Goal: Task Accomplishment & Management: Manage account settings

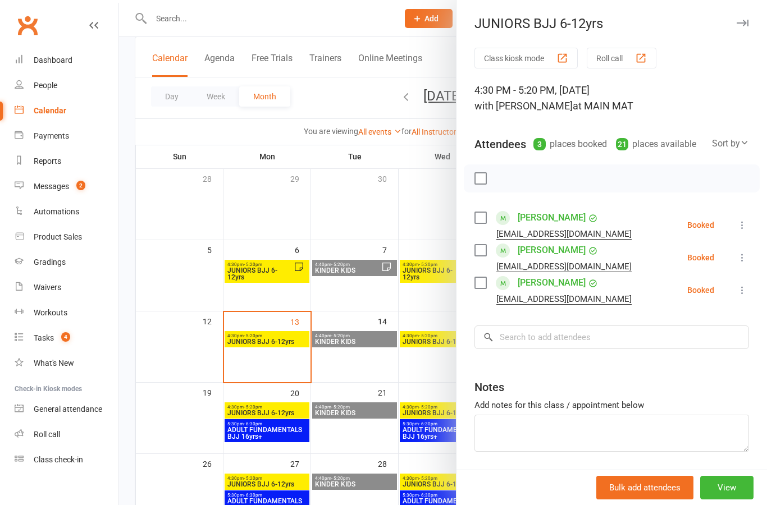
click at [478, 212] on label at bounding box center [479, 217] width 11 height 11
click at [485, 242] on div "[PERSON_NAME] [EMAIL_ADDRESS][DOMAIN_NAME]" at bounding box center [555, 257] width 162 height 33
click at [480, 254] on label at bounding box center [479, 250] width 11 height 11
click at [486, 287] on label at bounding box center [479, 282] width 11 height 11
click at [507, 180] on icon "button" at bounding box center [505, 178] width 12 height 12
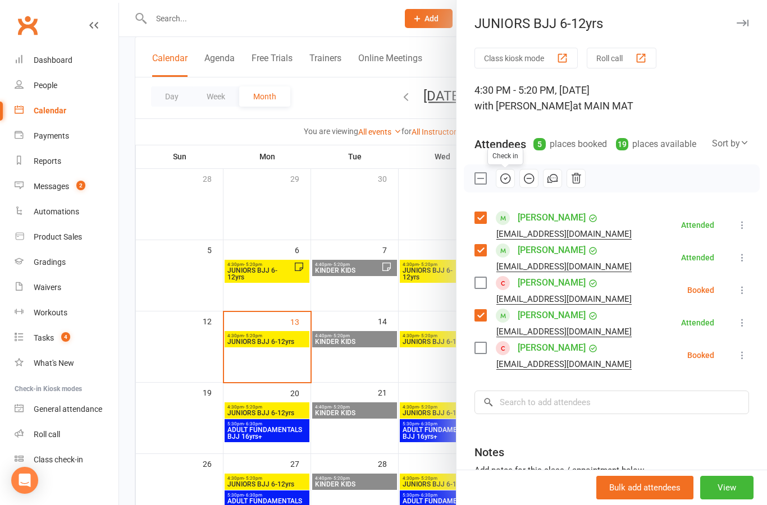
click at [475, 180] on label at bounding box center [479, 178] width 11 height 11
click at [486, 350] on label at bounding box center [479, 348] width 11 height 11
click at [483, 283] on label at bounding box center [479, 282] width 11 height 11
click at [506, 177] on icon "button" at bounding box center [505, 178] width 12 height 12
click at [563, 344] on link "[PERSON_NAME]" at bounding box center [552, 348] width 68 height 18
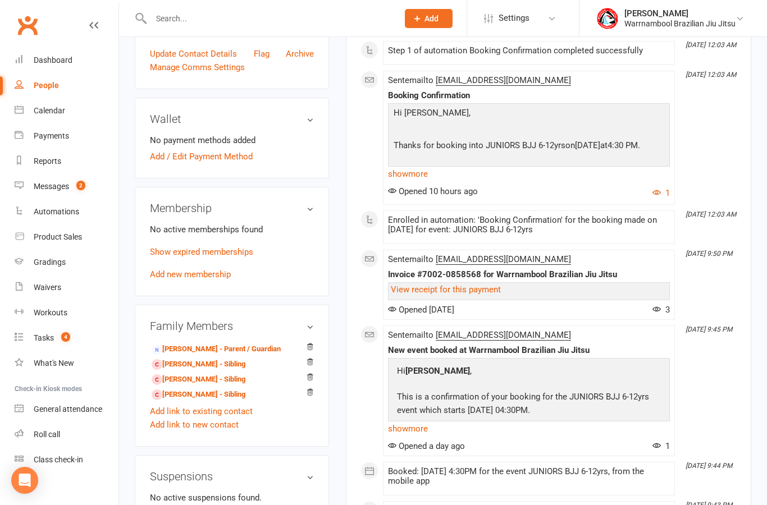
scroll to position [300, 0]
click at [229, 371] on link "[PERSON_NAME] - Sibling" at bounding box center [199, 365] width 94 height 12
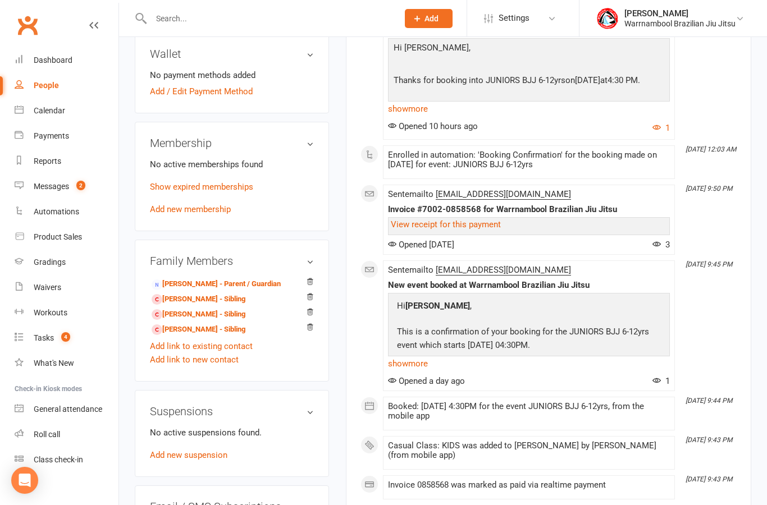
scroll to position [410, 0]
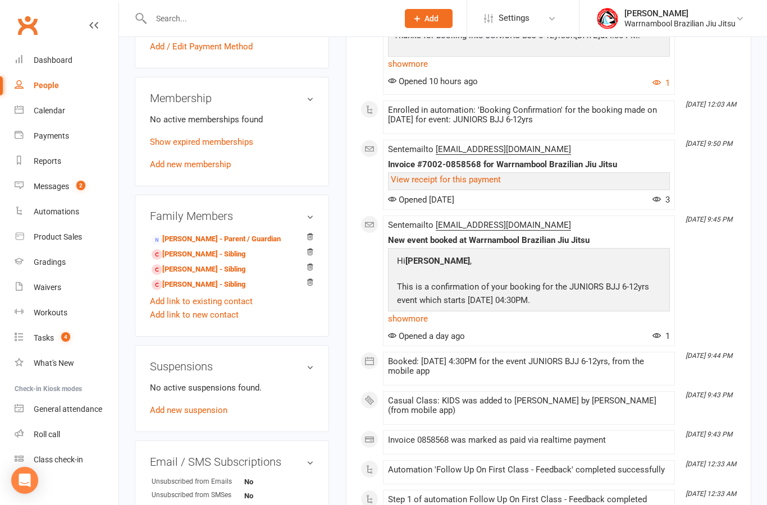
click at [52, 64] on div "Dashboard" at bounding box center [53, 60] width 39 height 9
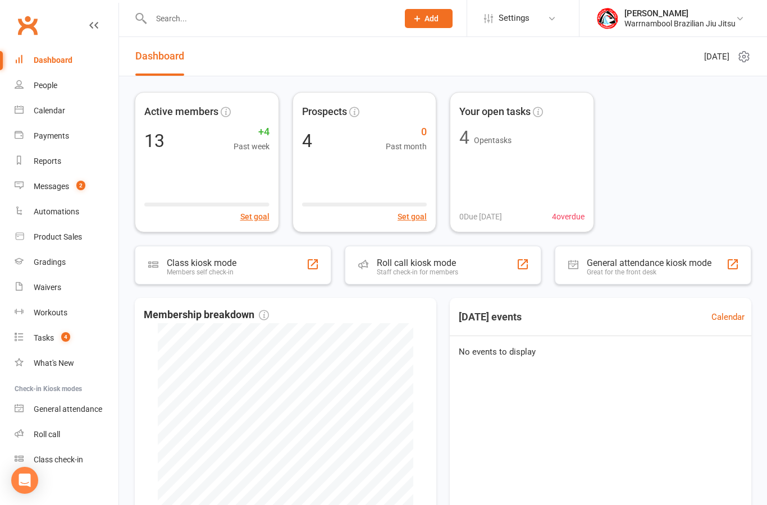
click at [48, 113] on div "Calendar" at bounding box center [49, 110] width 31 height 9
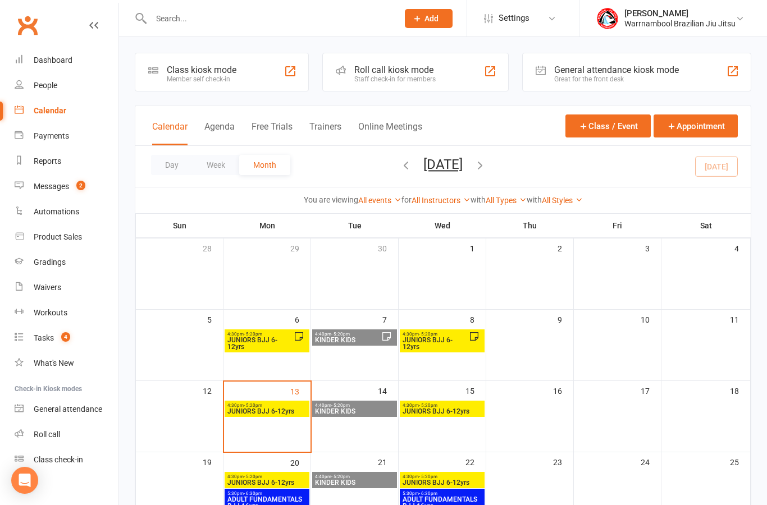
click at [296, 406] on span "4:30pm - 5:20pm" at bounding box center [267, 405] width 80 height 5
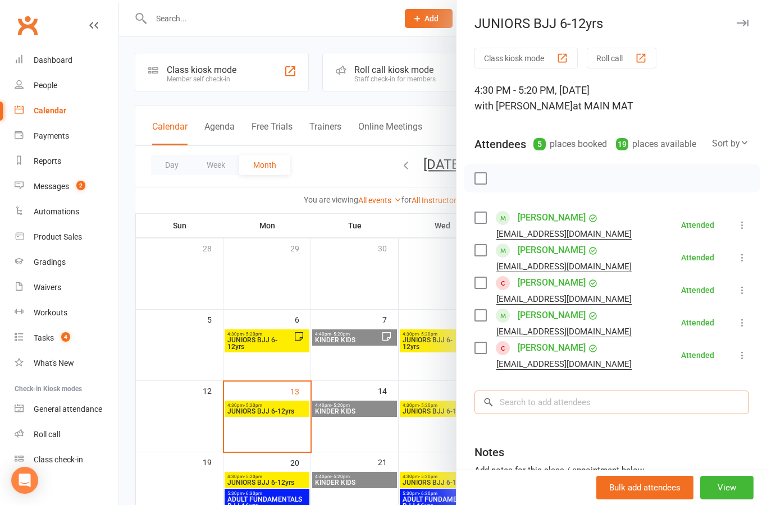
click at [546, 398] on input "search" at bounding box center [611, 403] width 275 height 24
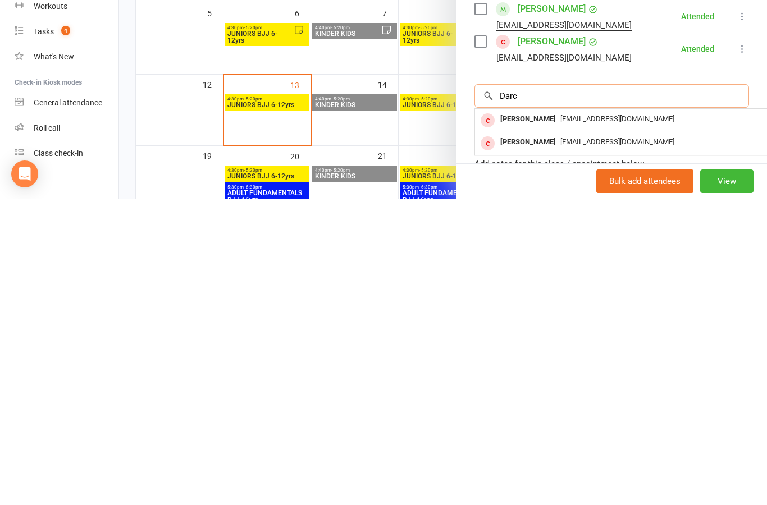
type input "Darc"
click at [534, 441] on div "[PERSON_NAME]" at bounding box center [528, 449] width 65 height 16
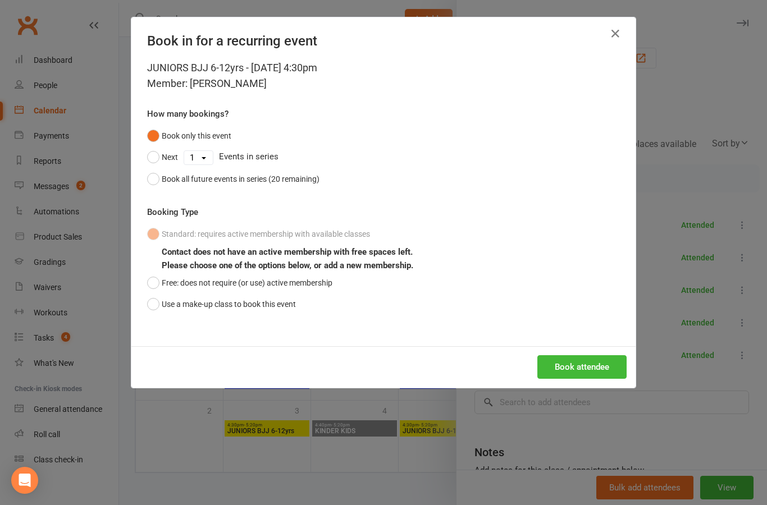
click at [572, 361] on button "Book attendee" at bounding box center [581, 367] width 89 height 24
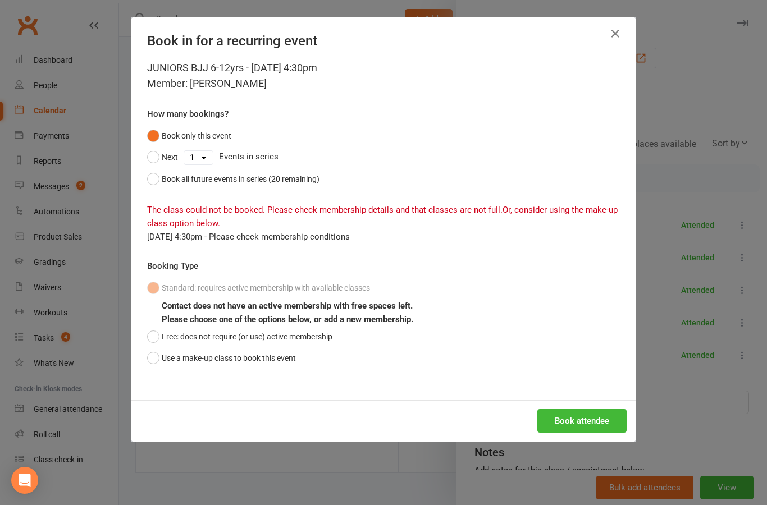
click at [615, 42] on button "button" at bounding box center [615, 34] width 18 height 18
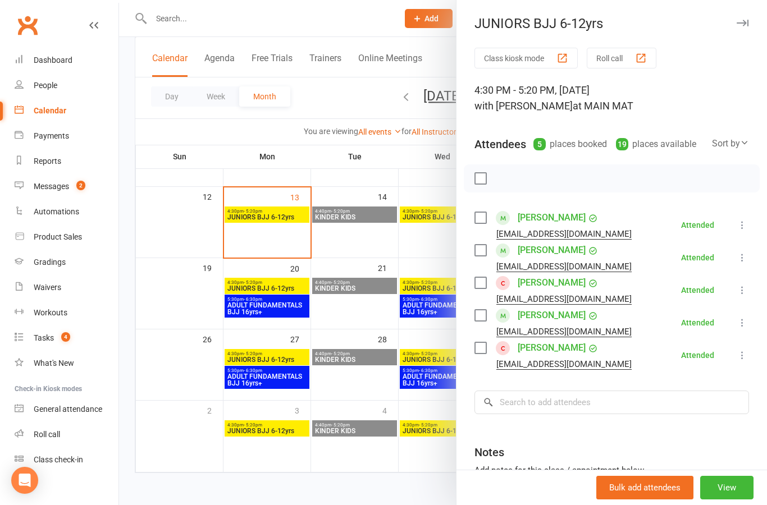
click at [745, 29] on button "button" at bounding box center [742, 22] width 13 height 13
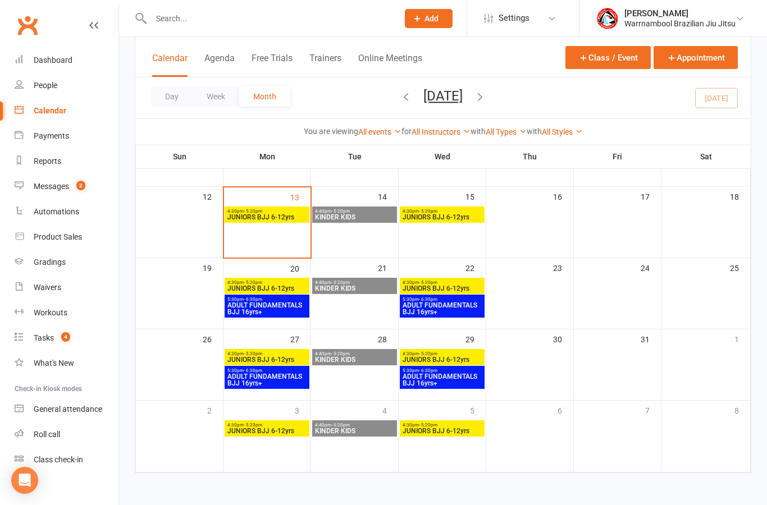
click at [266, 214] on span "JUNIORS BJJ 6-12yrs" at bounding box center [267, 217] width 80 height 7
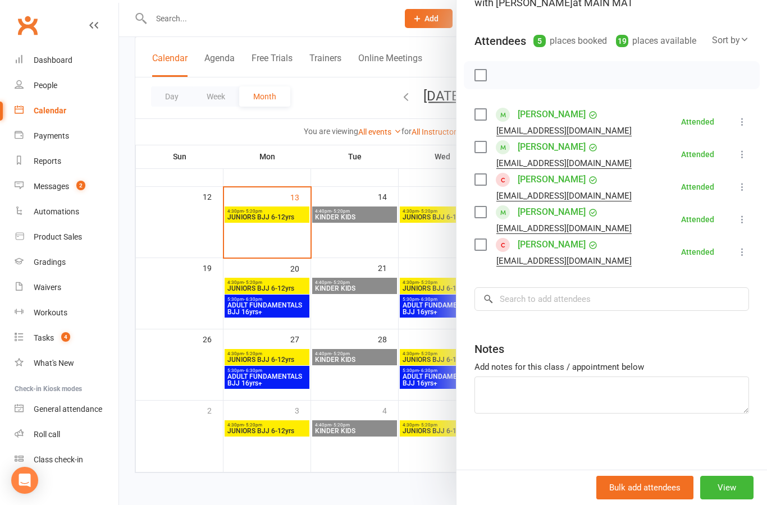
scroll to position [103, 0]
click at [572, 392] on textarea at bounding box center [611, 395] width 275 height 37
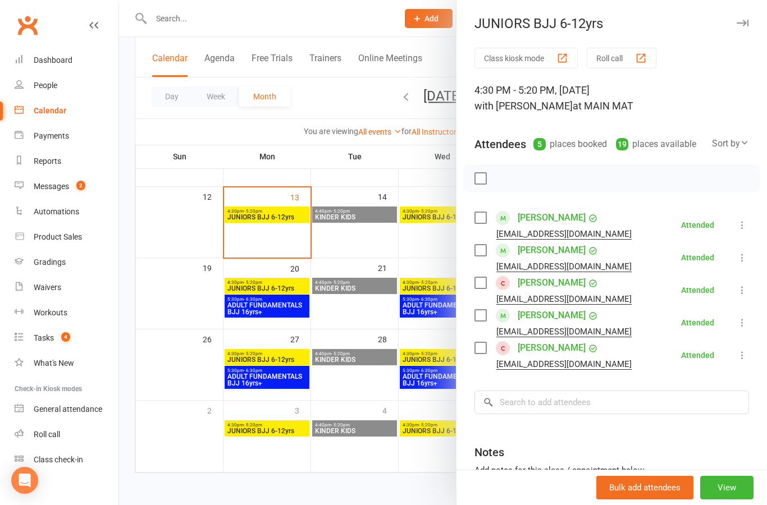
scroll to position [0, 0]
type textarea "[PERSON_NAME], [PERSON_NAME] n [PERSON_NAME]"
click at [744, 25] on icon "button" at bounding box center [743, 23] width 12 height 7
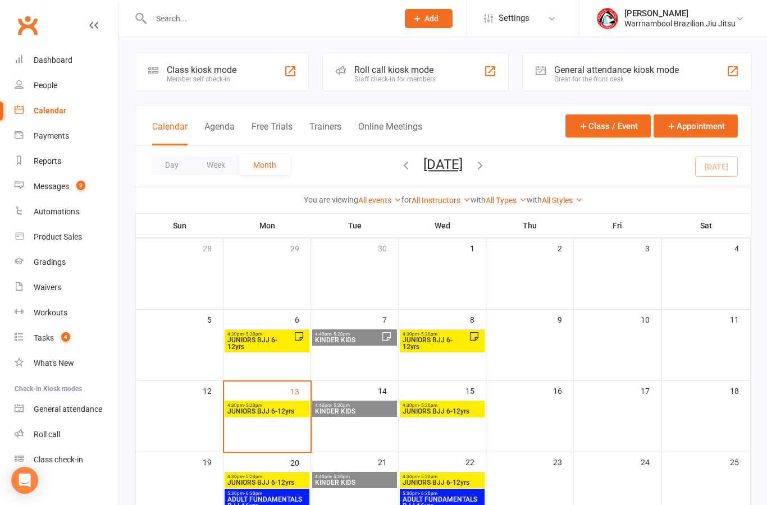
click at [219, 76] on div "Member self check-in" at bounding box center [202, 79] width 70 height 8
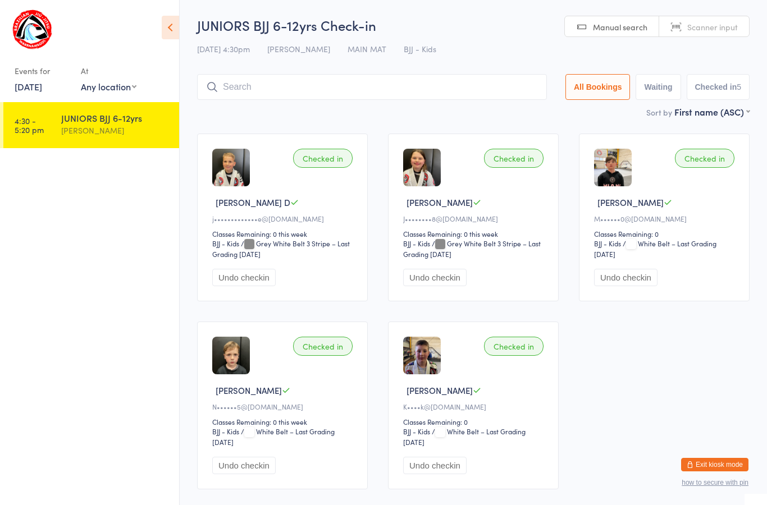
click at [358, 89] on input "search" at bounding box center [372, 87] width 350 height 26
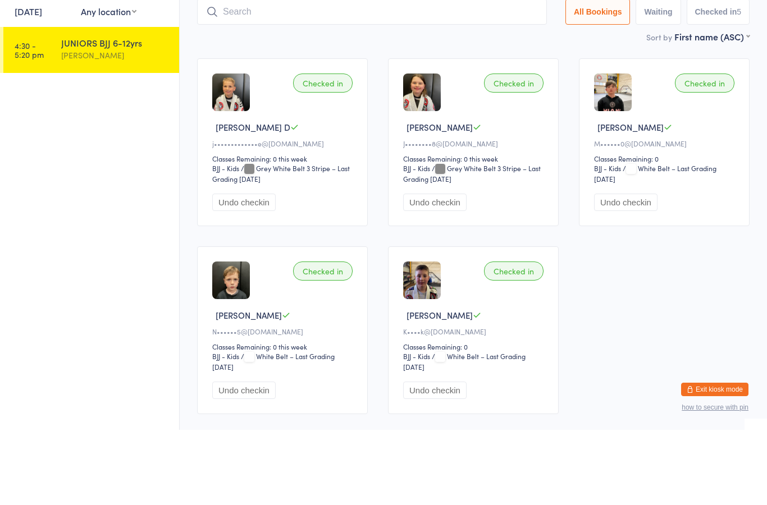
type input "C"
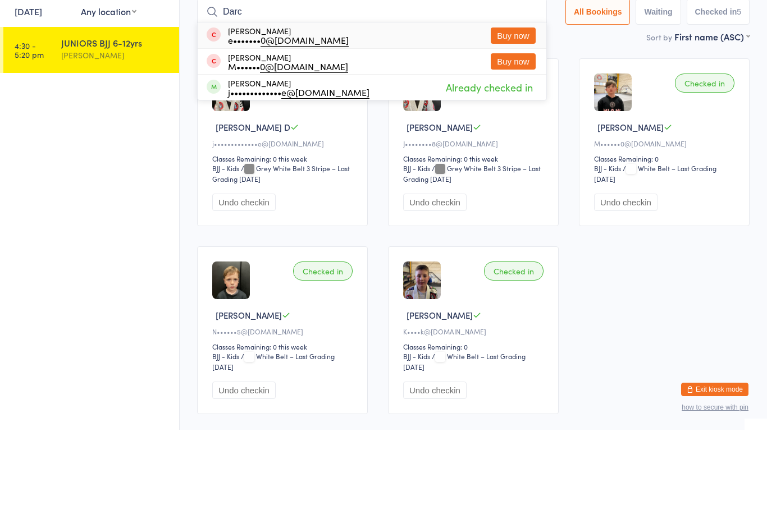
type input "Darc"
click at [515, 129] on button "Buy now" at bounding box center [513, 137] width 45 height 16
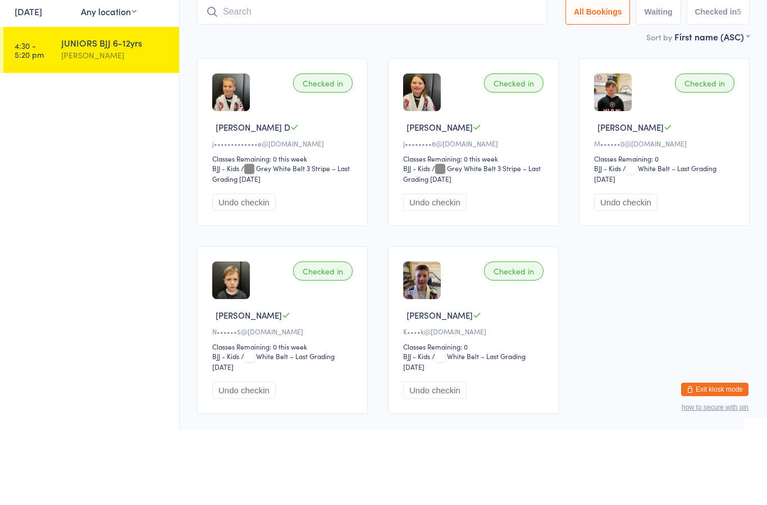
scroll to position [75, 0]
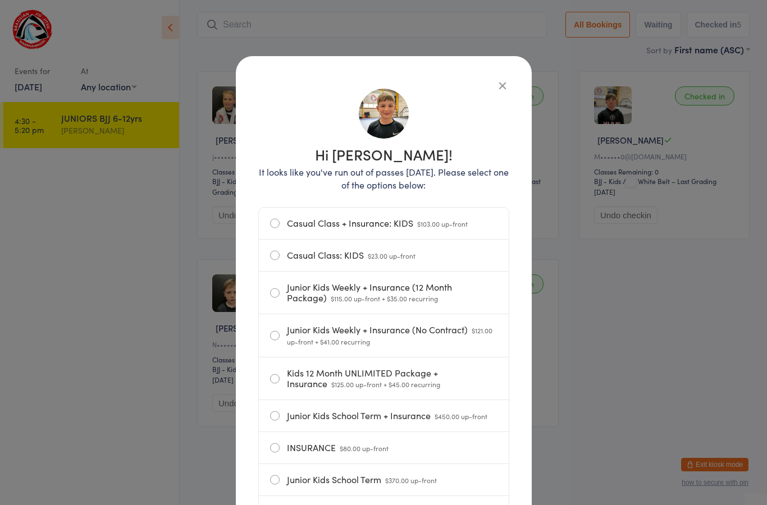
click at [343, 254] on label "Casual Class: KIDS $23.00 up-front" at bounding box center [383, 255] width 227 height 31
click at [0, 0] on input "Casual Class: KIDS $23.00 up-front" at bounding box center [0, 0] width 0 height 0
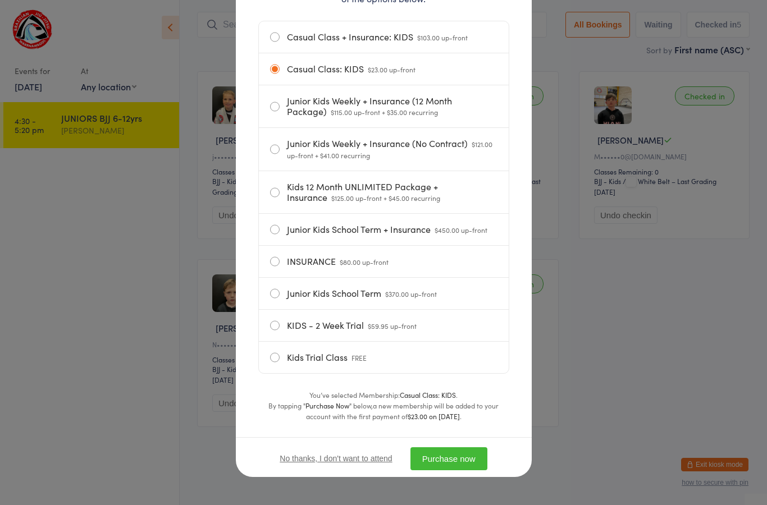
scroll to position [193, 0]
click at [461, 454] on button "Purchase now" at bounding box center [448, 459] width 77 height 23
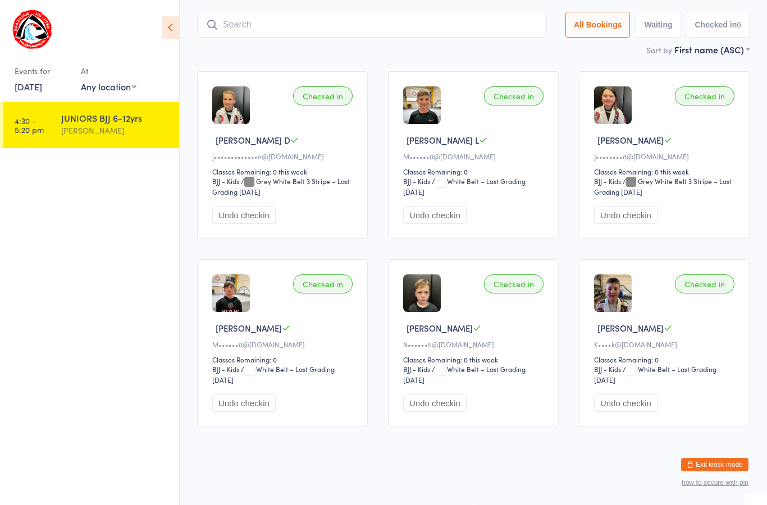
click at [697, 470] on button "Exit kiosk mode" at bounding box center [714, 464] width 67 height 13
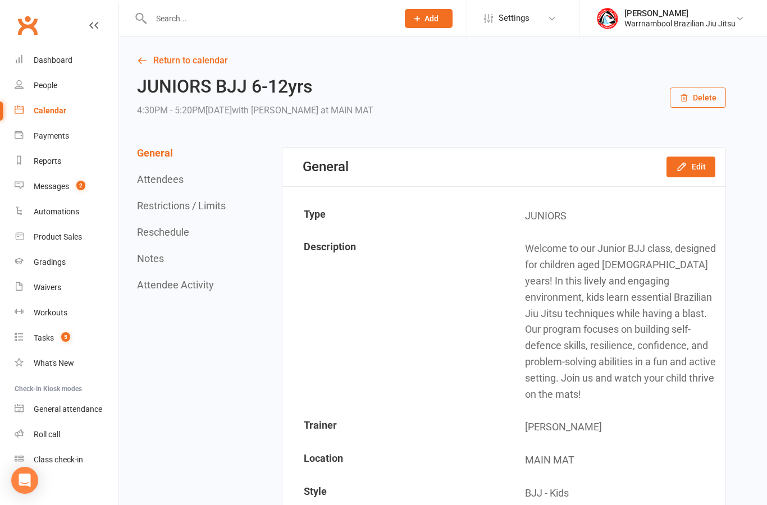
click at [145, 53] on link "Return to calendar" at bounding box center [431, 61] width 589 height 16
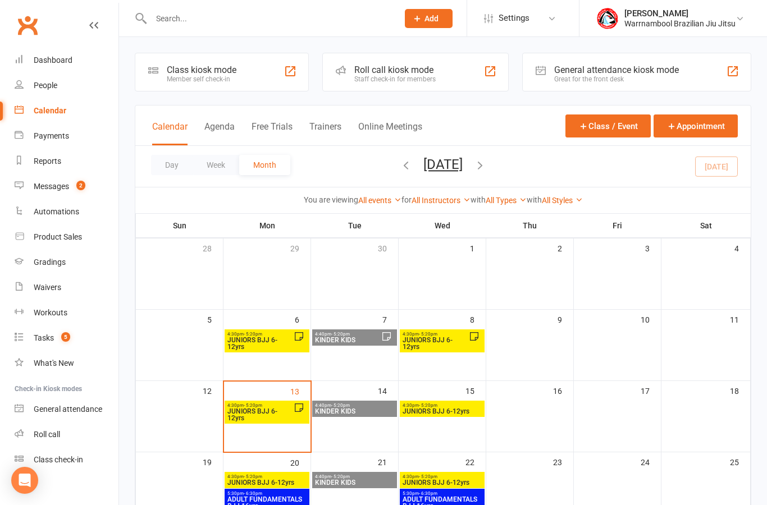
click at [261, 415] on span "JUNIORS BJJ 6-12yrs" at bounding box center [260, 414] width 67 height 13
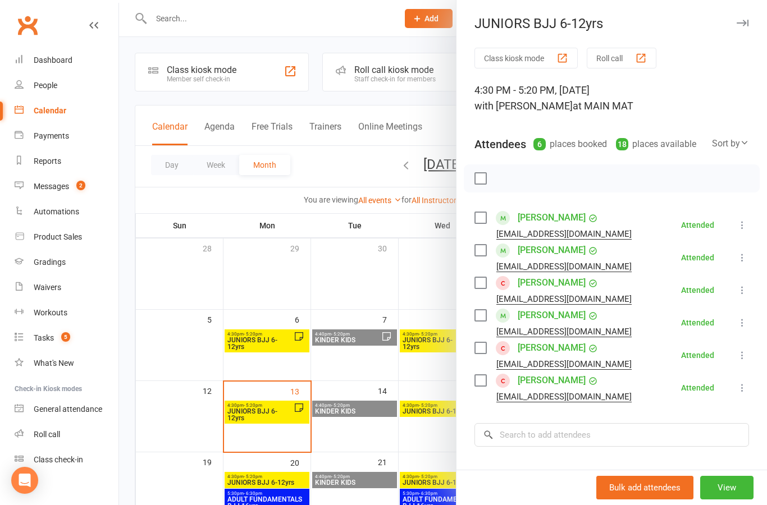
click at [743, 261] on icon at bounding box center [742, 257] width 11 height 11
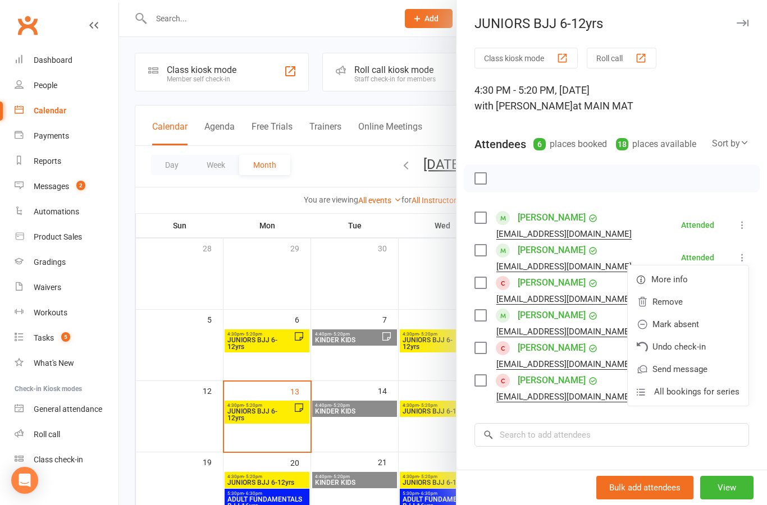
click at [668, 328] on link "Mark absent" at bounding box center [688, 324] width 121 height 22
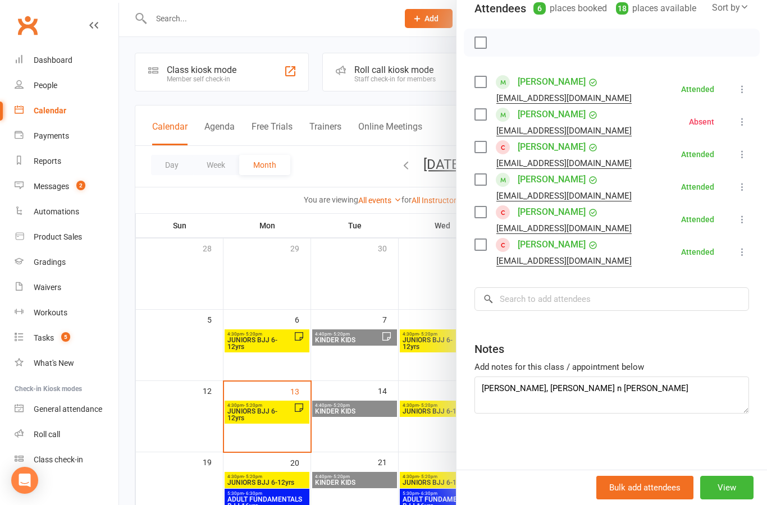
scroll to position [136, 0]
click at [506, 304] on input "search" at bounding box center [611, 300] width 275 height 24
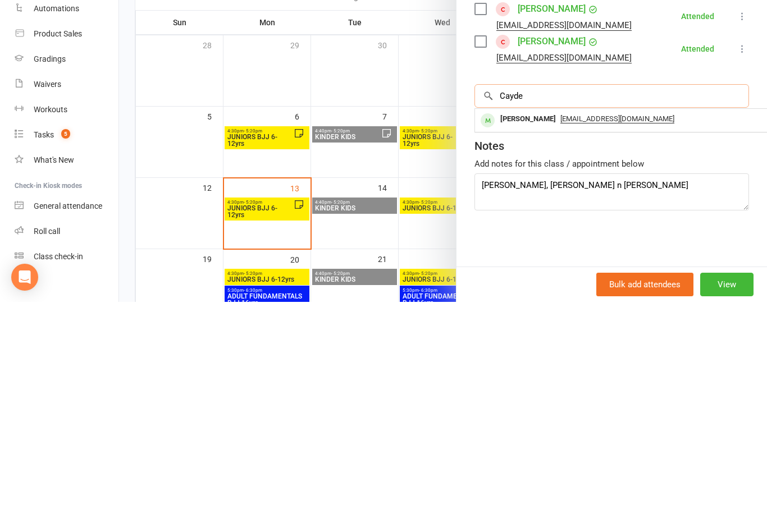
type input "Cayde"
click at [521, 314] on div "Cayden Van kempen" at bounding box center [528, 322] width 65 height 16
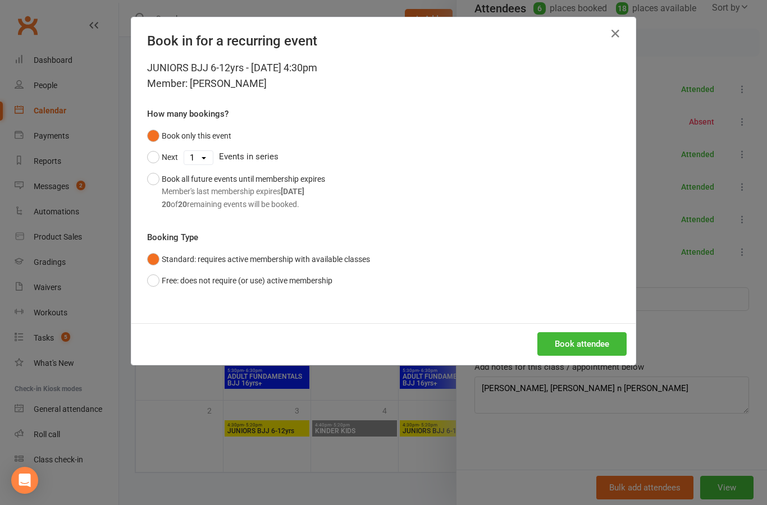
click at [159, 177] on button "Book all future events until membership expires Member's last membership expire…" at bounding box center [236, 191] width 178 height 47
click at [587, 343] on button "Book attendee" at bounding box center [581, 344] width 89 height 24
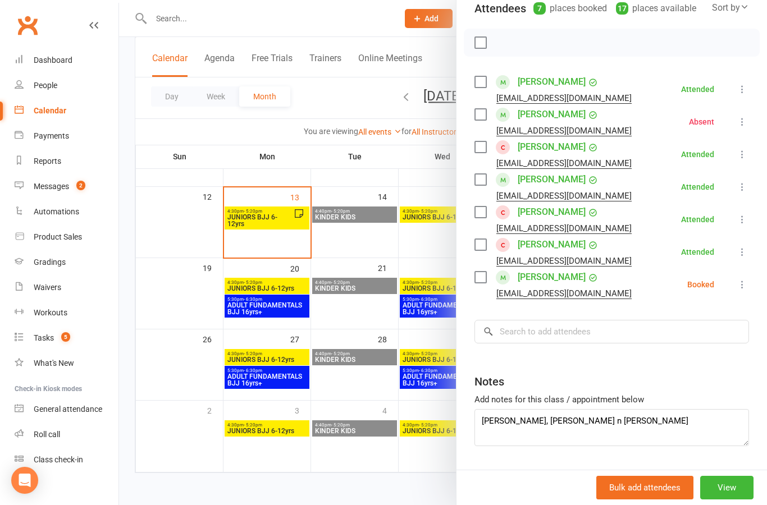
click at [743, 291] on button at bounding box center [742, 284] width 13 height 13
click at [669, 351] on link "Check in" at bounding box center [688, 351] width 121 height 22
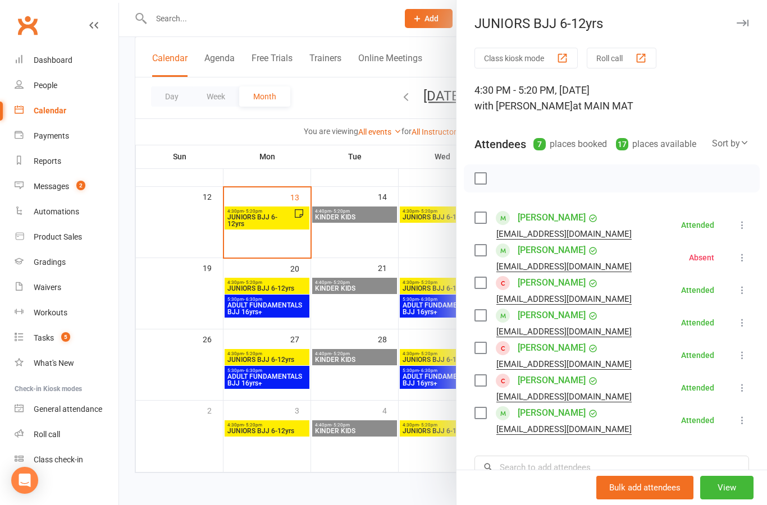
scroll to position [0, 0]
click at [741, 17] on button "button" at bounding box center [742, 22] width 13 height 13
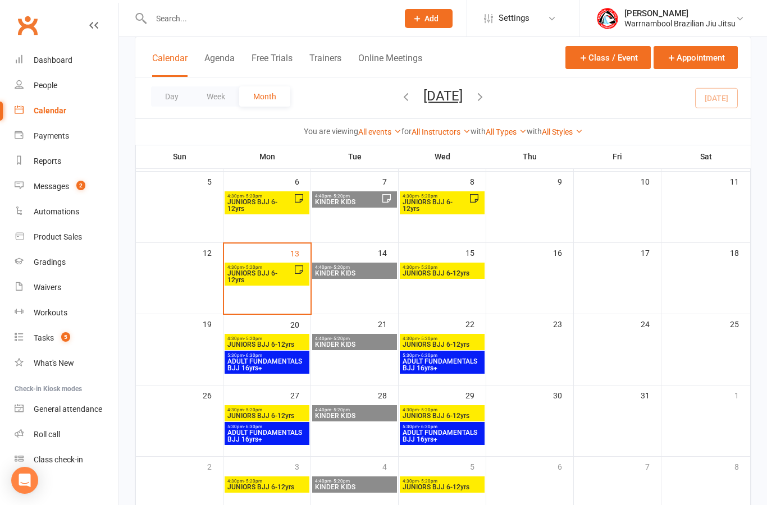
scroll to position [134, 0]
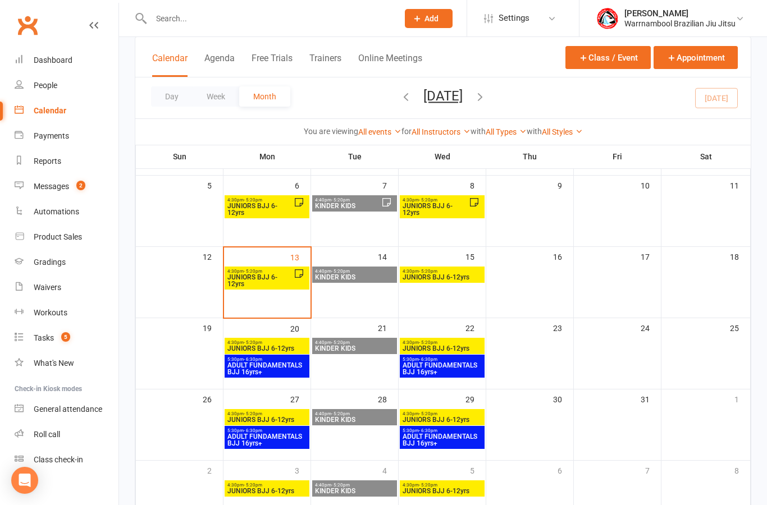
click at [350, 269] on span "4:40pm - 5:20pm" at bounding box center [354, 271] width 80 height 5
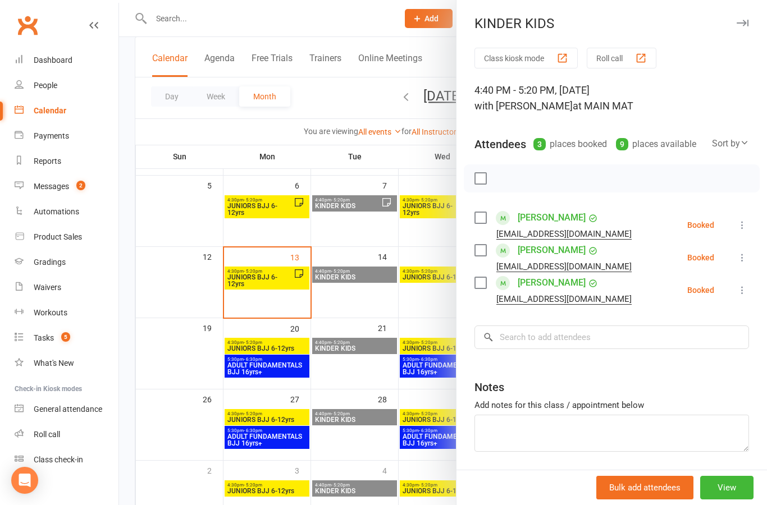
click at [737, 33] on div "KINDER KIDS Class kiosk mode Roll call 4:40 PM - 5:20 PM, Tuesday, October, 14,…" at bounding box center [611, 252] width 311 height 505
click at [736, 19] on button "button" at bounding box center [742, 22] width 13 height 13
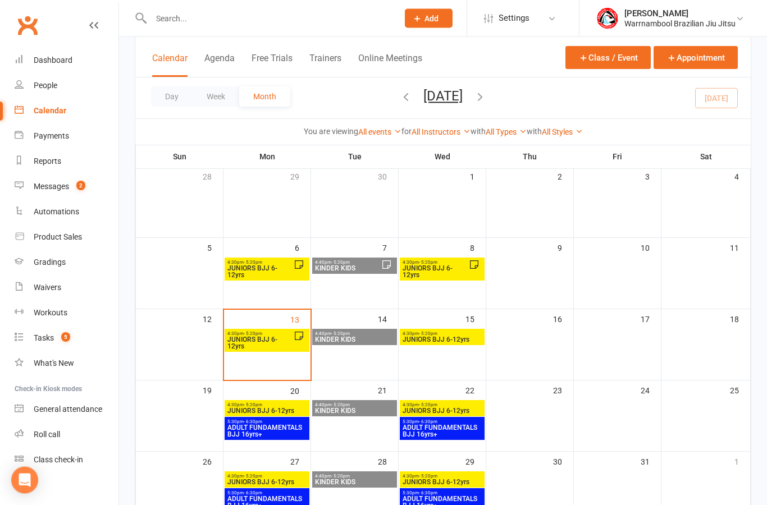
click at [353, 269] on span "KINDER KIDS" at bounding box center [347, 269] width 67 height 7
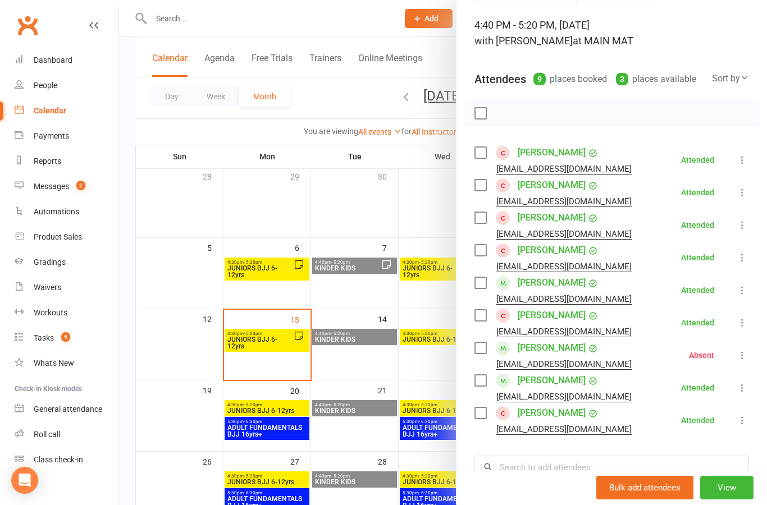
scroll to position [77, 0]
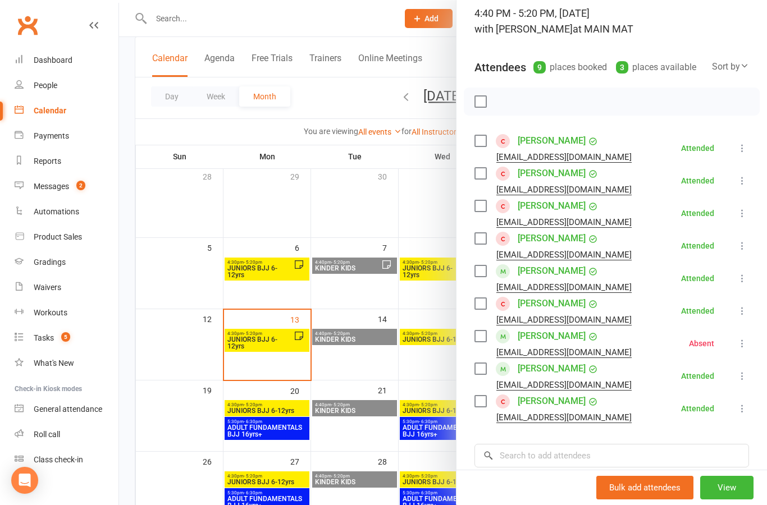
click at [528, 371] on link "Harley Sheridan" at bounding box center [552, 369] width 68 height 18
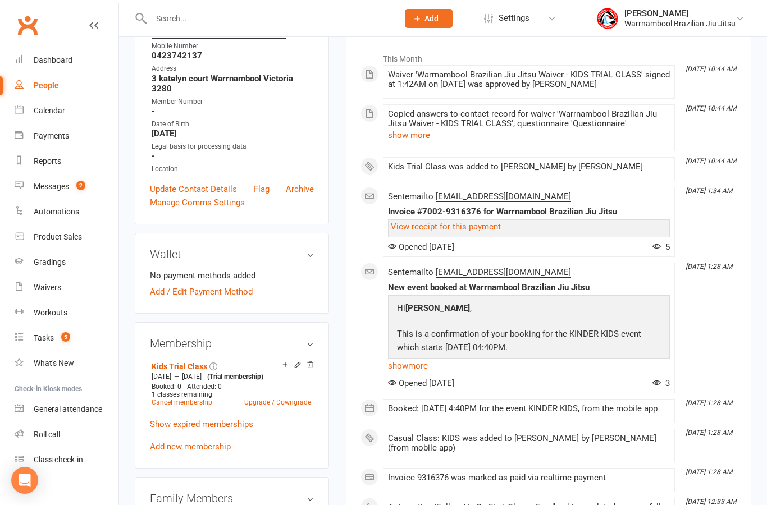
scroll to position [184, 0]
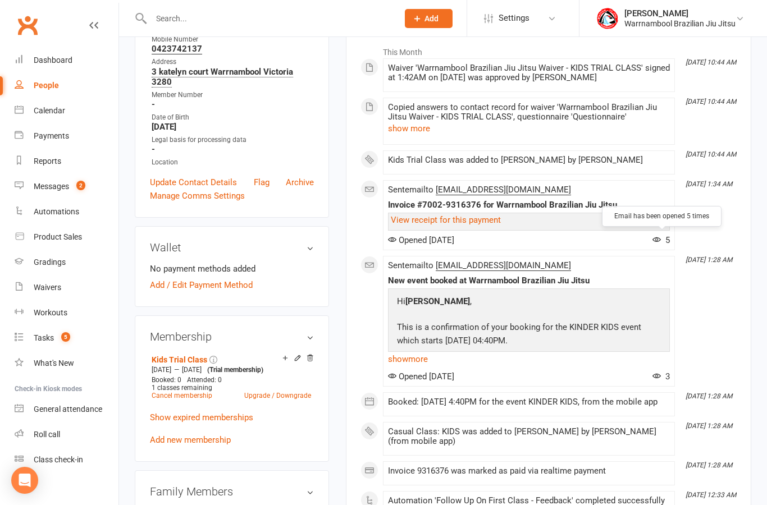
click at [657, 238] on icon at bounding box center [656, 239] width 8 height 8
click at [591, 244] on li "Oct 12, 1:34 AM Sent email to Jaymiemulligan@gmail.com Invoice #7002-9316376 fo…" at bounding box center [529, 215] width 292 height 70
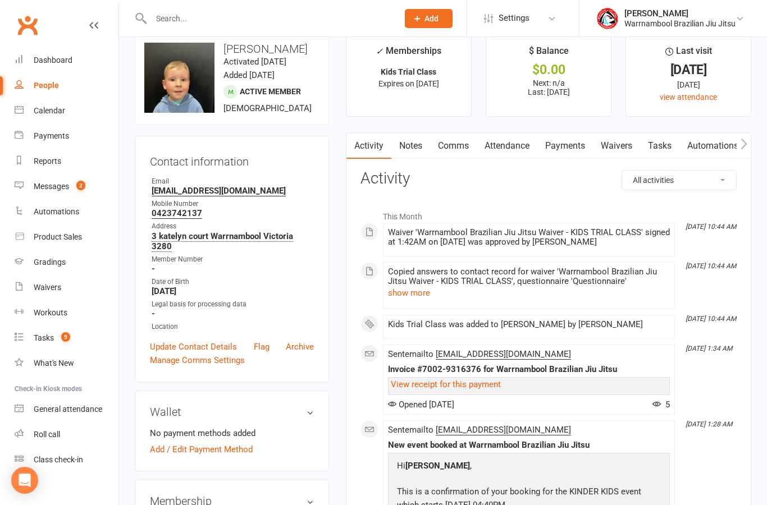
scroll to position [0, 0]
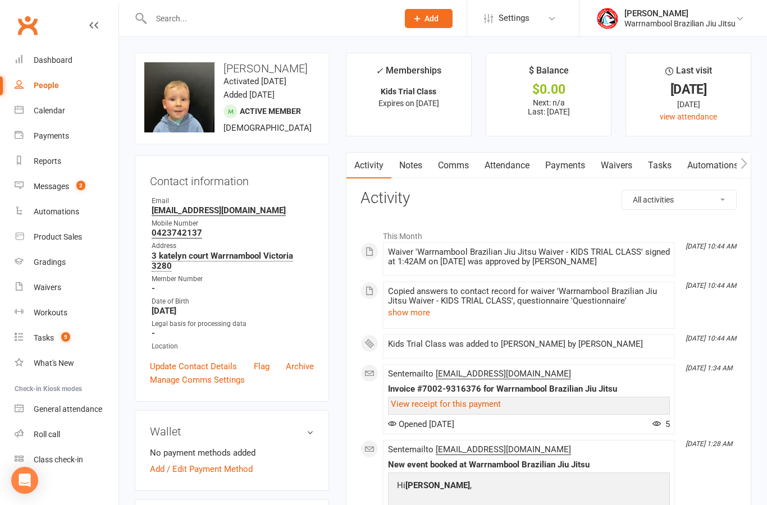
click at [52, 60] on div "Dashboard" at bounding box center [53, 60] width 39 height 9
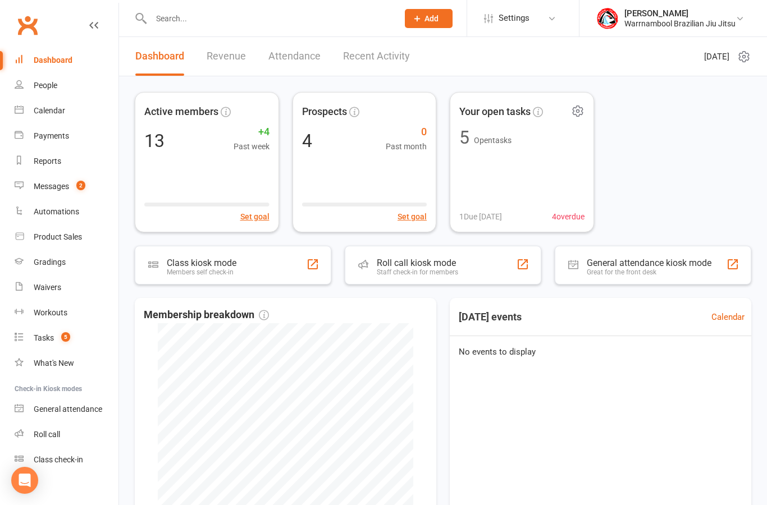
click at [558, 195] on div "Your open tasks 5 Open tasks 1 Due today 4 overdue" at bounding box center [522, 162] width 144 height 140
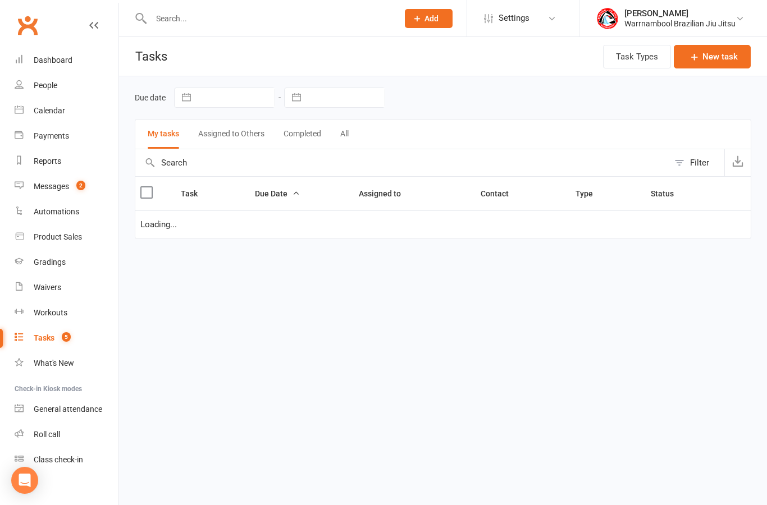
select select "waiting"
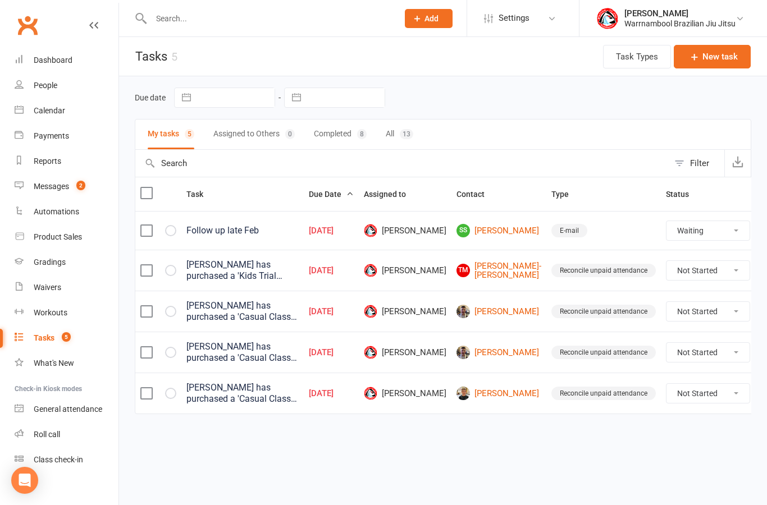
click at [587, 399] on div "Reconcile unpaid attendance" at bounding box center [603, 393] width 104 height 13
click at [707, 401] on select "Not Started In Progress Waiting Complete" at bounding box center [708, 393] width 83 height 19
click at [47, 62] on div "Dashboard" at bounding box center [53, 60] width 39 height 9
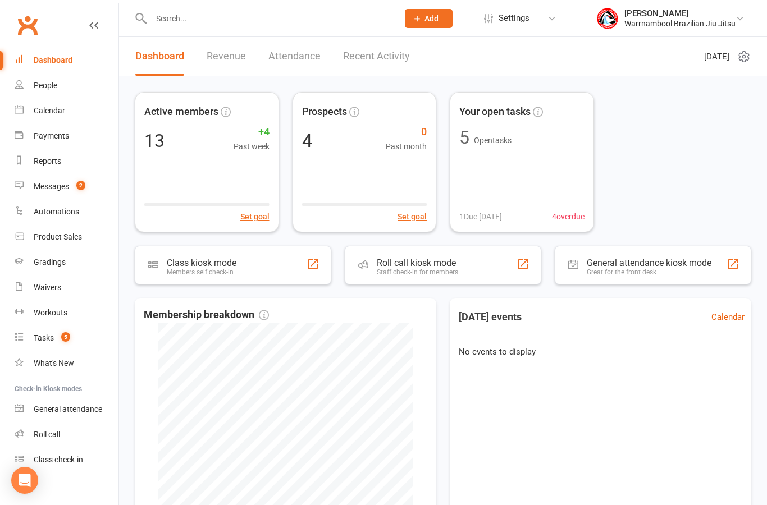
click at [380, 59] on link "Recent Activity" at bounding box center [376, 56] width 67 height 39
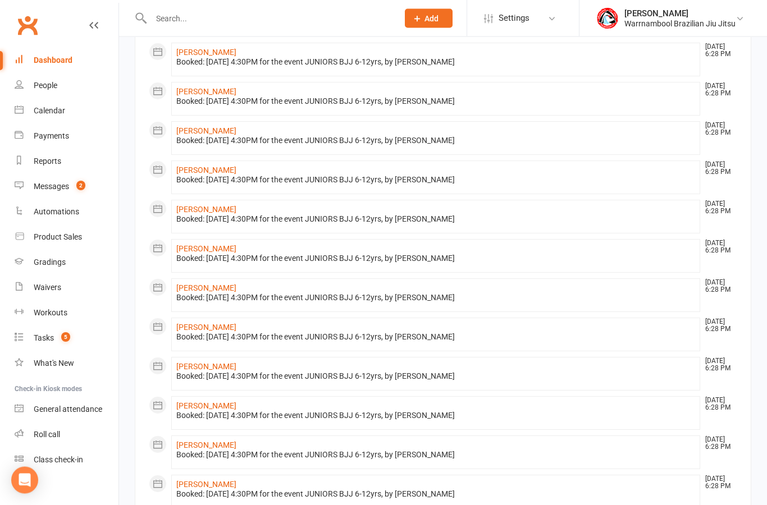
scroll to position [440, 0]
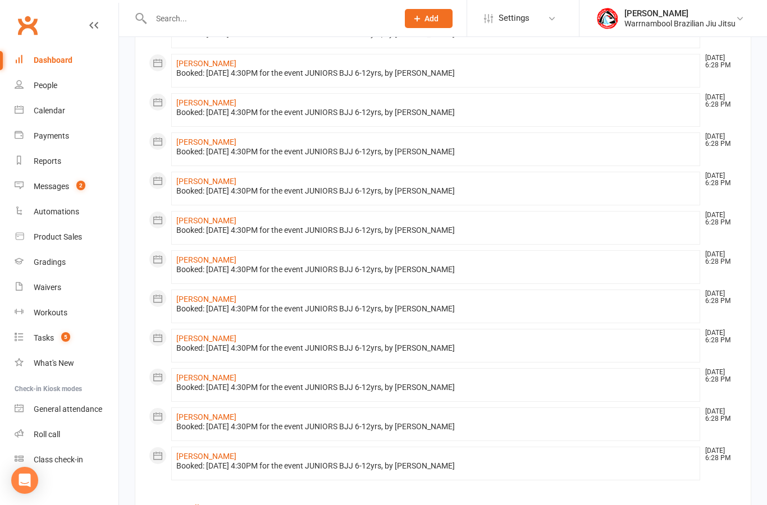
click at [185, 505] on link "view all" at bounding box center [185, 509] width 28 height 10
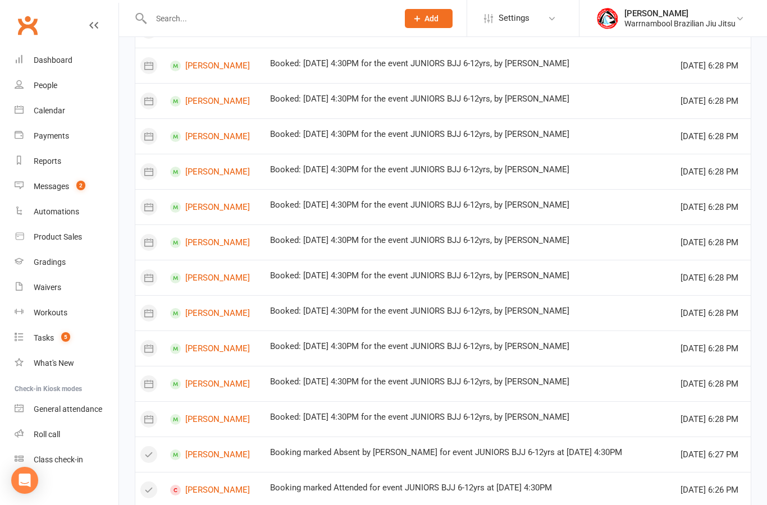
scroll to position [548, 0]
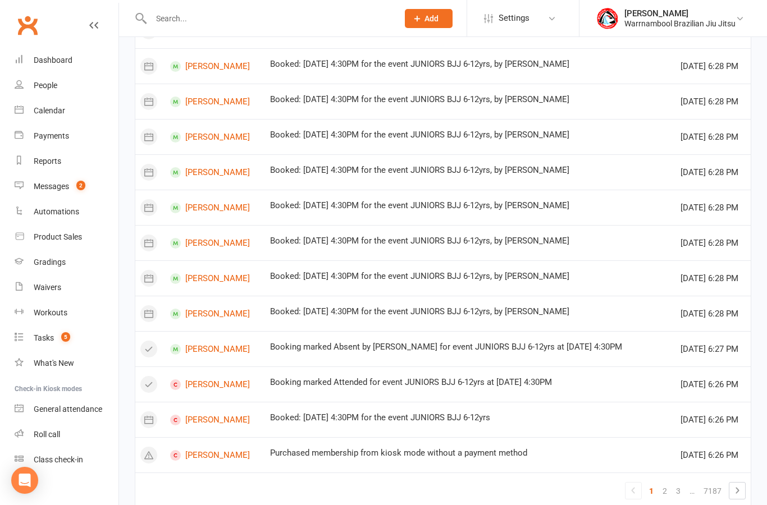
click at [676, 493] on link "3" at bounding box center [678, 491] width 13 height 16
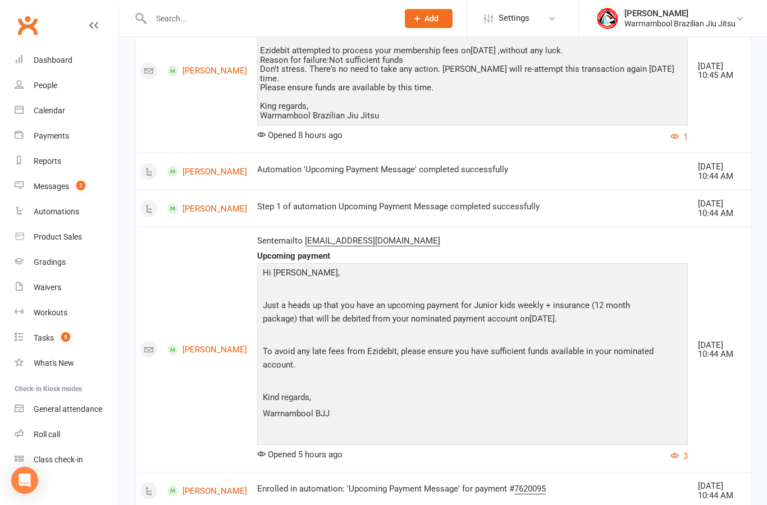
scroll to position [514, 0]
click at [679, 452] on icon "button" at bounding box center [674, 456] width 8 height 8
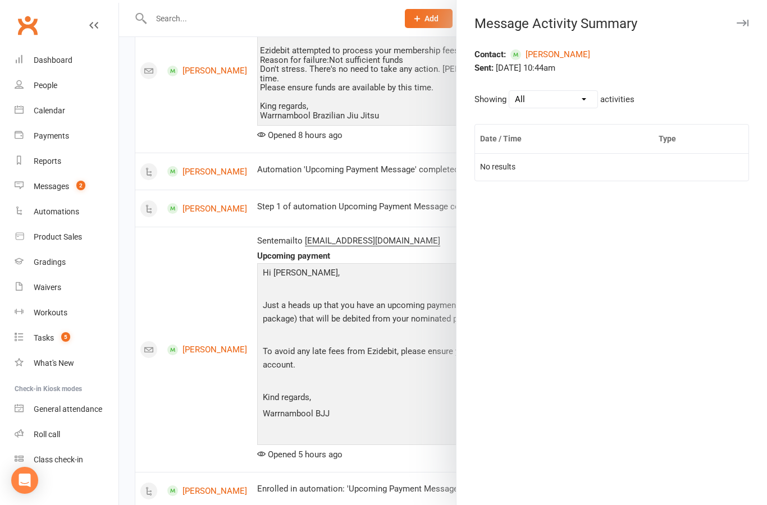
click at [176, 372] on div at bounding box center [443, 252] width 648 height 505
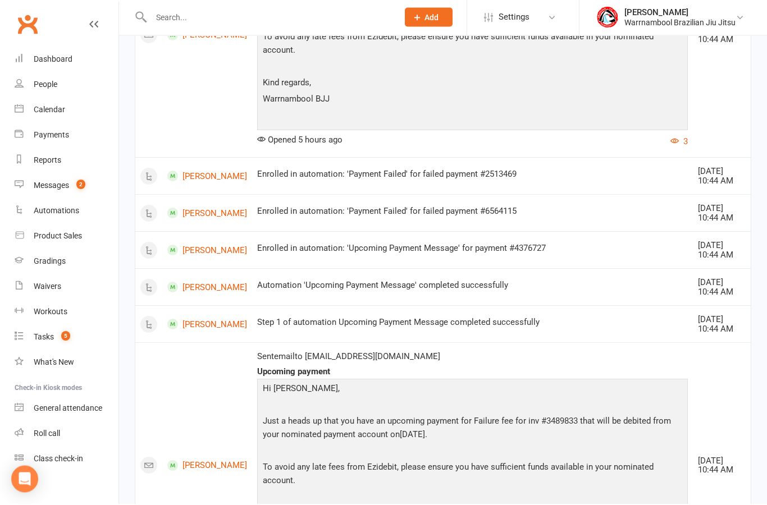
scroll to position [1897, 0]
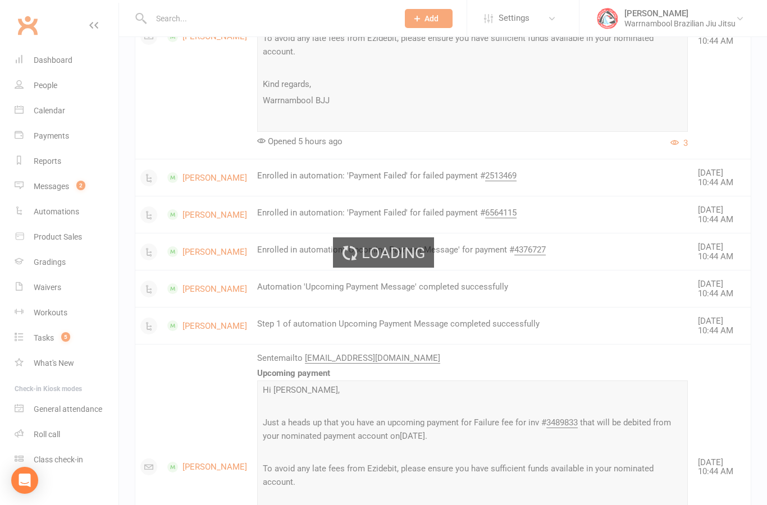
scroll to position [1365, 0]
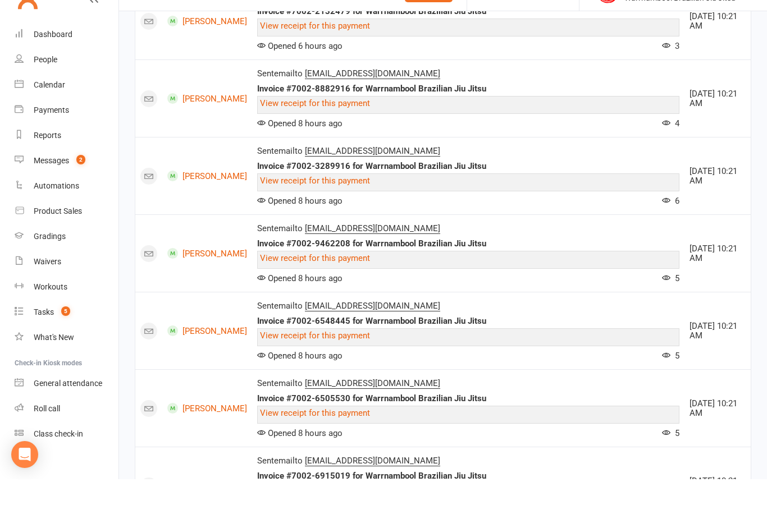
scroll to position [1415, 0]
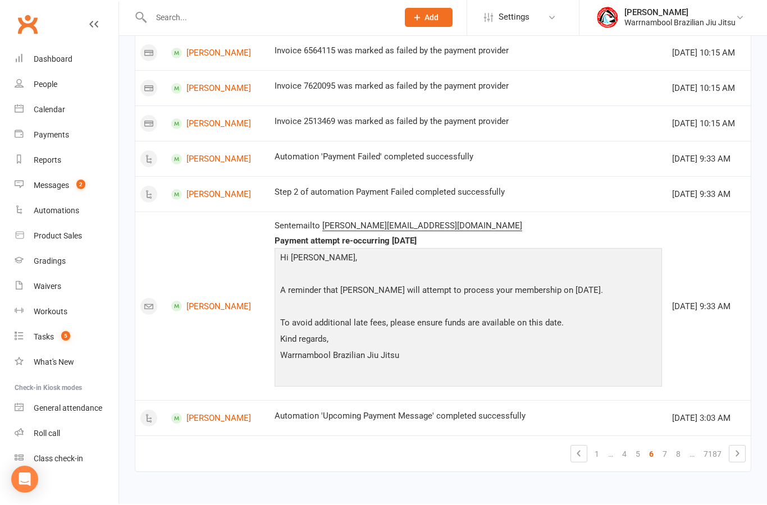
scroll to position [865, 0]
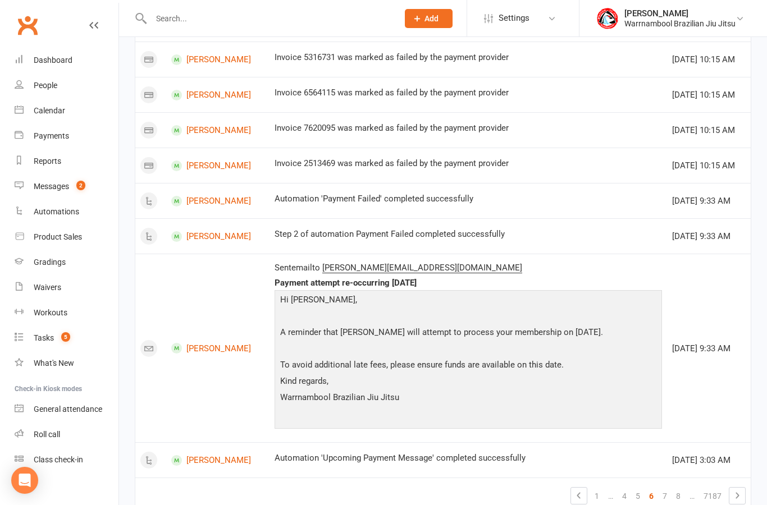
click at [666, 494] on link "7" at bounding box center [664, 497] width 13 height 16
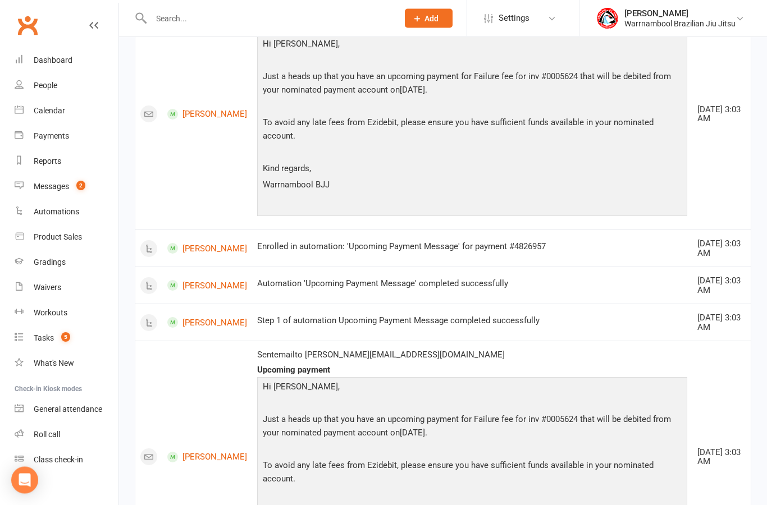
scroll to position [1664, 0]
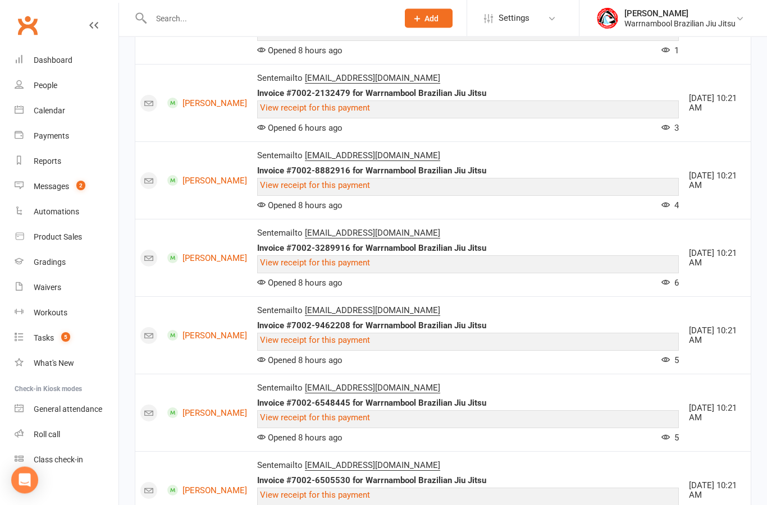
scroll to position [1415, 0]
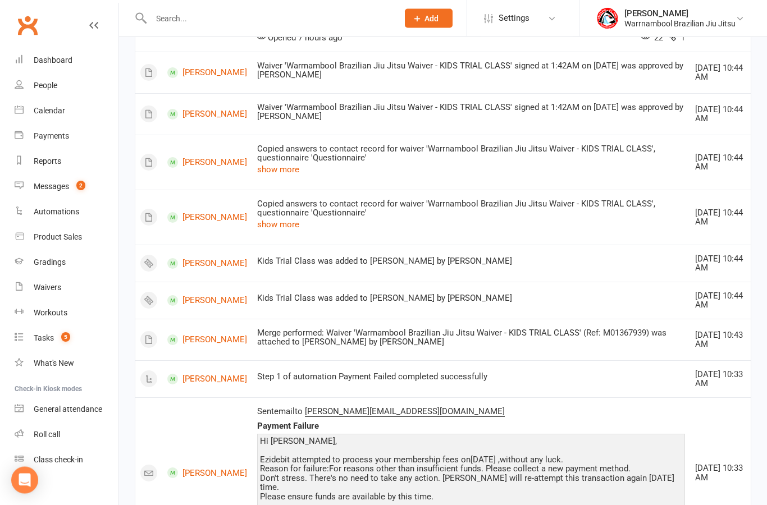
scroll to position [397, 0]
